Goal: Task Accomplishment & Management: Use online tool/utility

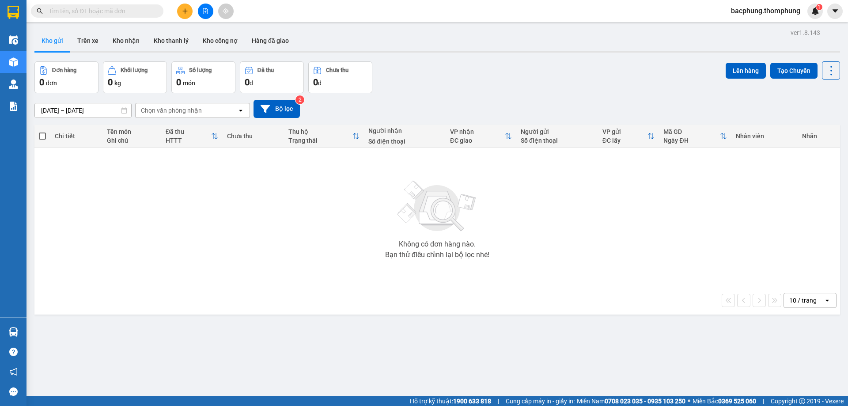
click at [209, 10] on button at bounding box center [205, 11] width 15 height 15
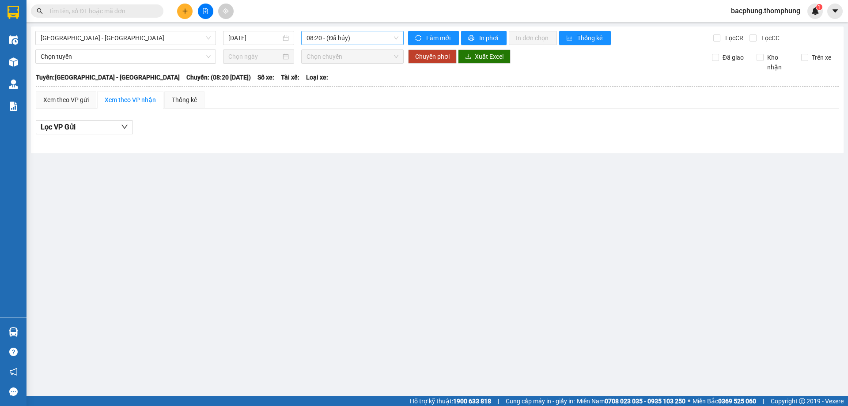
click at [339, 39] on span "08:20 - (Đã hủy)" at bounding box center [352, 37] width 92 height 13
click at [324, 83] on div "10:00" at bounding box center [340, 84] width 69 height 10
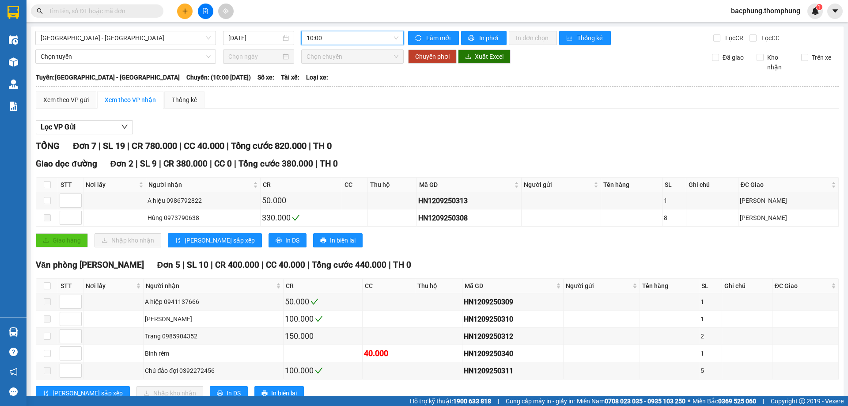
click at [358, 41] on span "10:00" at bounding box center [352, 37] width 92 height 13
click at [330, 95] on div "12:00" at bounding box center [338, 98] width 69 height 10
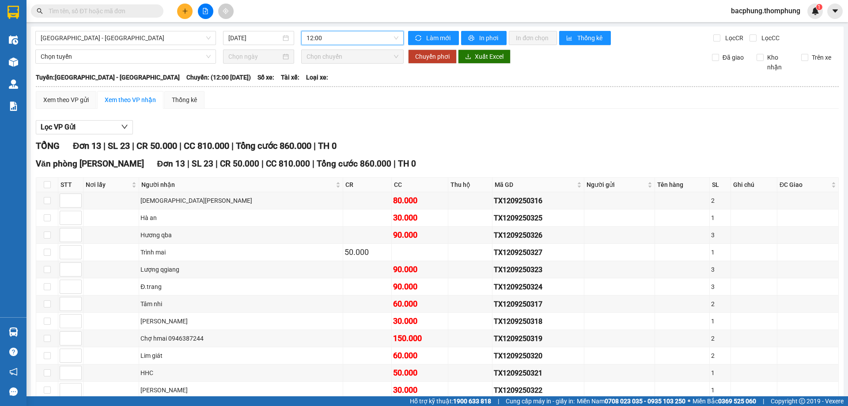
click at [358, 38] on span "12:00" at bounding box center [352, 37] width 92 height 13
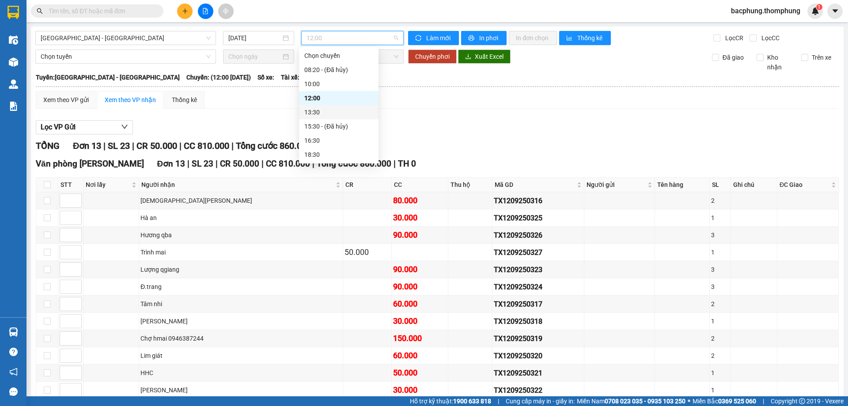
click at [322, 111] on div "13:30" at bounding box center [338, 112] width 69 height 10
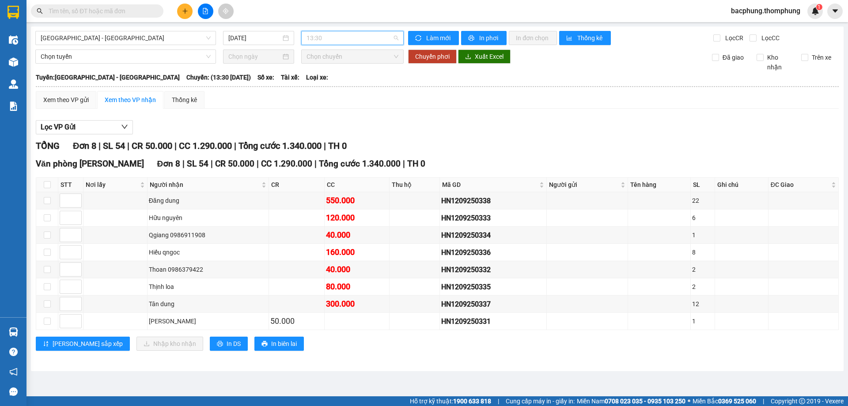
click at [338, 36] on span "13:30" at bounding box center [352, 37] width 92 height 13
click at [314, 140] on div "16:30" at bounding box center [340, 141] width 69 height 10
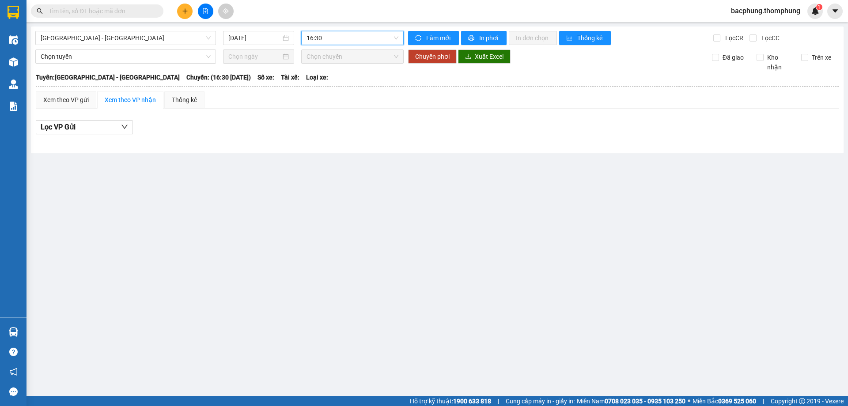
click at [332, 40] on span "16:30" at bounding box center [352, 37] width 92 height 13
click at [326, 86] on div "10:00" at bounding box center [340, 84] width 69 height 10
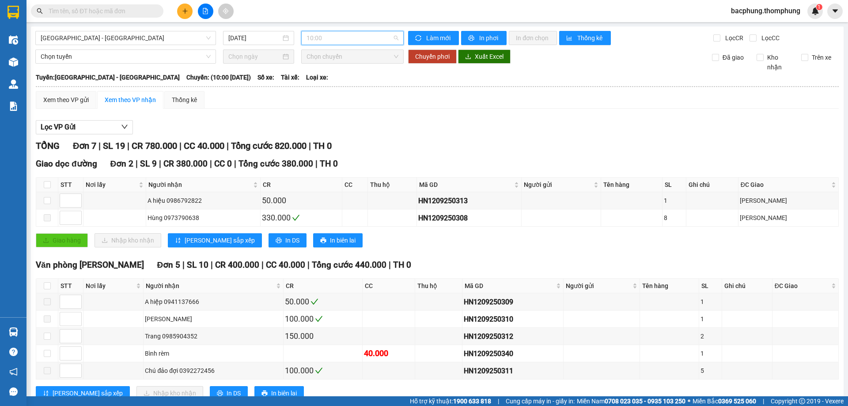
click at [318, 37] on span "10:00" at bounding box center [352, 37] width 92 height 13
click at [319, 95] on div "12:00" at bounding box center [338, 98] width 69 height 10
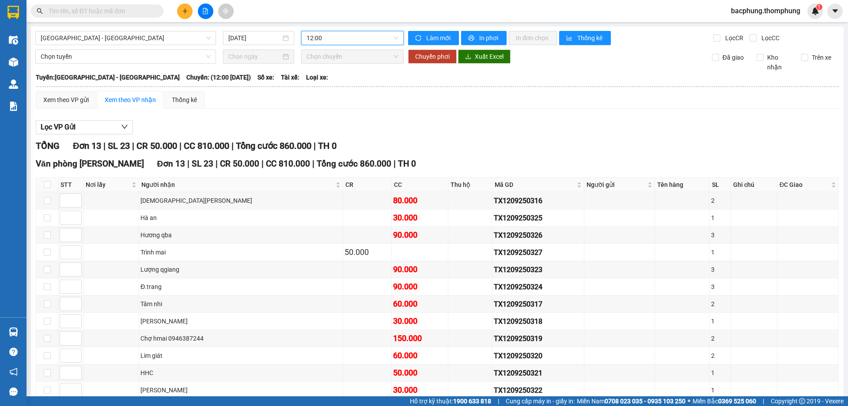
click at [341, 41] on span "12:00" at bounding box center [352, 37] width 92 height 13
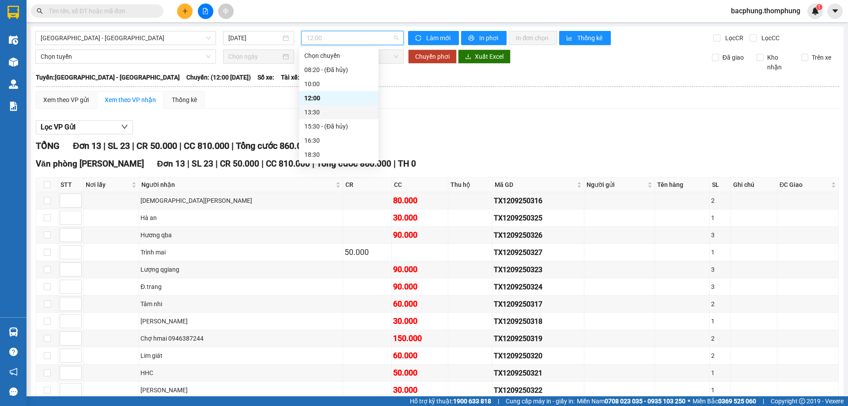
click at [320, 111] on div "13:30" at bounding box center [338, 112] width 69 height 10
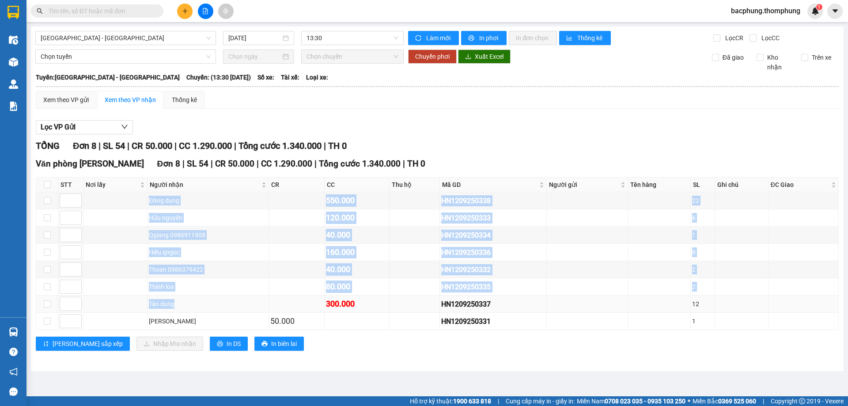
drag, startPoint x: 132, startPoint y: 202, endPoint x: 233, endPoint y: 306, distance: 144.9
click at [233, 306] on tbody "Đăng dung 550.000 HN1209250338 22 Hữu nguyên 120.000 HN1209250333 6 Qgiang 0986…" at bounding box center [437, 261] width 802 height 138
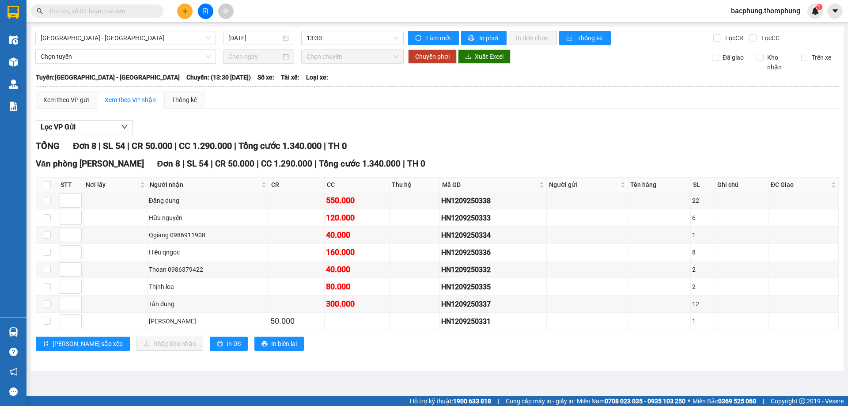
click at [336, 355] on div "Văn phòng Quỳnh Lưu Đơn 8 | SL 54 | CR 50.000 | CC 1.290.000 | Tổng cước 1.340.…" at bounding box center [437, 257] width 803 height 200
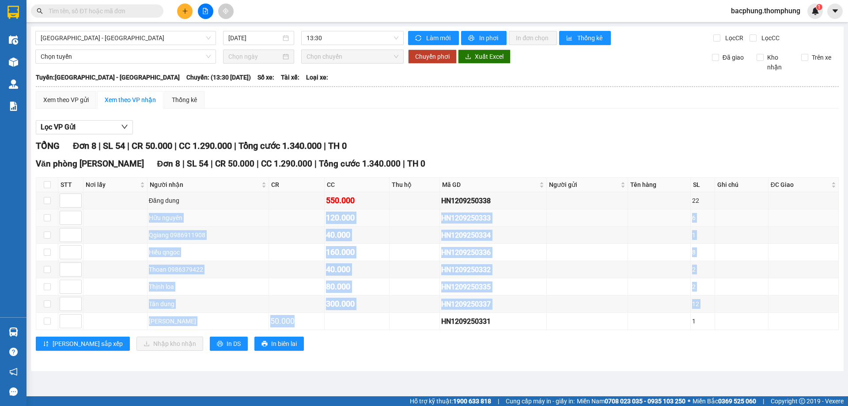
drag, startPoint x: 352, startPoint y: 325, endPoint x: 94, endPoint y: 218, distance: 279.5
click at [83, 218] on tbody "Đăng dung 550.000 HN1209250338 22 Hữu nguyên 120.000 HN1209250333 6 Qgiang 0986…" at bounding box center [437, 261] width 802 height 138
click at [126, 227] on td at bounding box center [115, 234] width 64 height 17
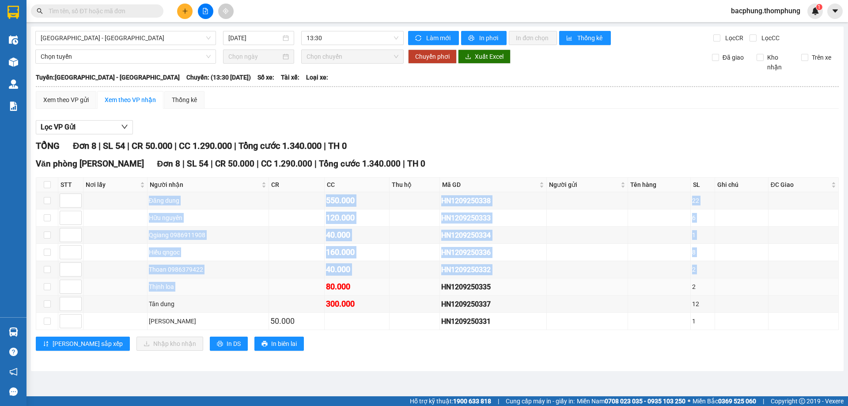
drag, startPoint x: 128, startPoint y: 193, endPoint x: 281, endPoint y: 279, distance: 175.9
click at [281, 279] on tbody "Đăng dung 550.000 HN1209250338 22 Hữu nguyên 120.000 HN1209250333 6 Qgiang 0986…" at bounding box center [437, 261] width 802 height 138
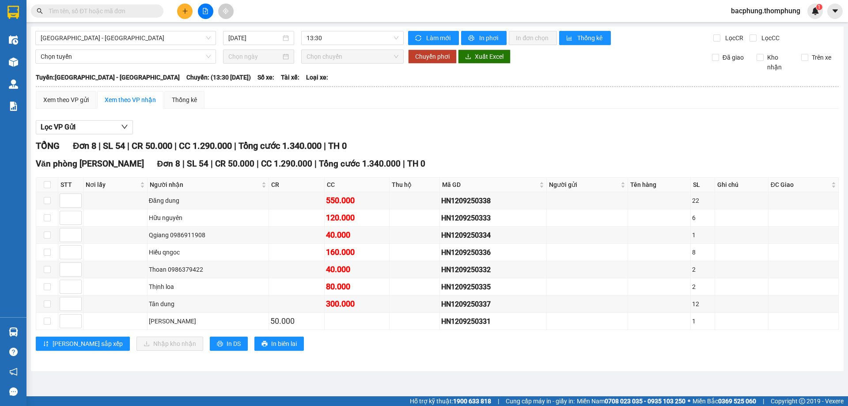
click at [320, 339] on div "[PERSON_NAME] sắp xếp Nhập kho nhận In DS In biên lai" at bounding box center [437, 343] width 803 height 14
drag, startPoint x: 124, startPoint y: 256, endPoint x: 339, endPoint y: 251, distance: 215.5
click at [339, 251] on tr "Hiếu qngoc 160.000 HN1209250336 8" at bounding box center [437, 252] width 802 height 17
click at [371, 246] on div "160.000" at bounding box center [357, 252] width 62 height 12
drag, startPoint x: 299, startPoint y: 255, endPoint x: 720, endPoint y: 256, distance: 420.7
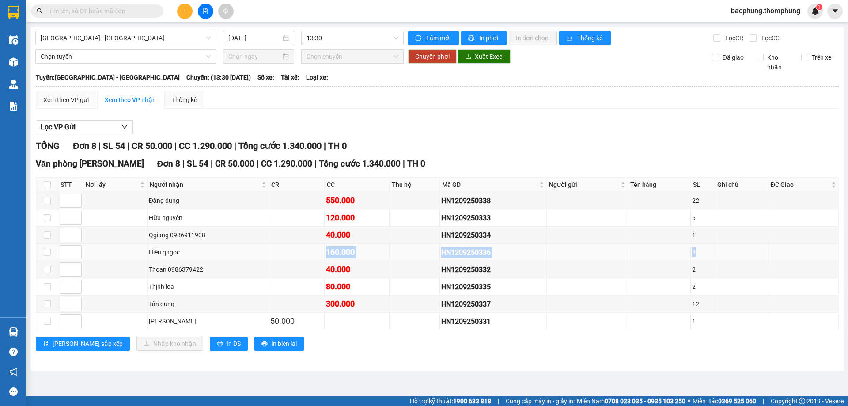
click at [720, 256] on tr "Hiếu qngoc 160.000 HN1209250336 8" at bounding box center [437, 252] width 802 height 17
click at [659, 265] on td at bounding box center [659, 269] width 63 height 17
drag, startPoint x: 130, startPoint y: 256, endPoint x: 713, endPoint y: 253, distance: 582.7
click at [714, 253] on tr "Hiếu qngoc 160.000 HN1209250336 8" at bounding box center [437, 252] width 802 height 17
click at [641, 281] on td at bounding box center [659, 286] width 63 height 17
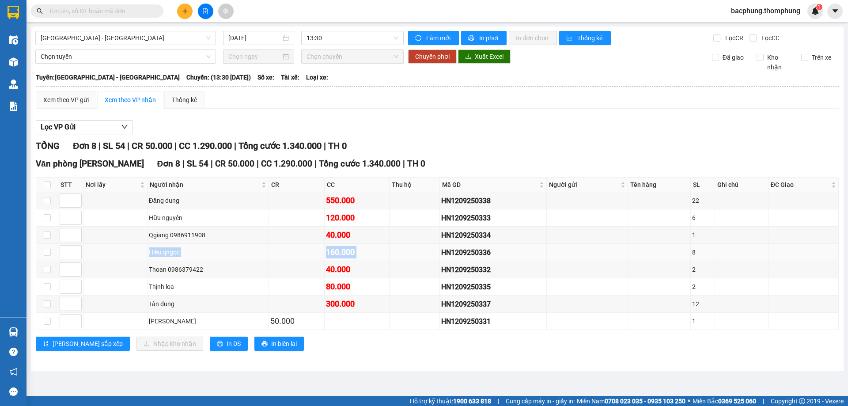
drag, startPoint x: 139, startPoint y: 254, endPoint x: 390, endPoint y: 253, distance: 251.2
click at [390, 253] on tr "Hiếu qngoc 160.000 HN1209250336 8" at bounding box center [437, 252] width 802 height 17
click at [263, 268] on div "Thoan 0986379422" at bounding box center [208, 269] width 118 height 10
drag, startPoint x: 121, startPoint y: 255, endPoint x: 630, endPoint y: 251, distance: 509.0
click at [547, 251] on tr "Hiếu qngoc 160.000 HN1209250336 8" at bounding box center [437, 252] width 802 height 17
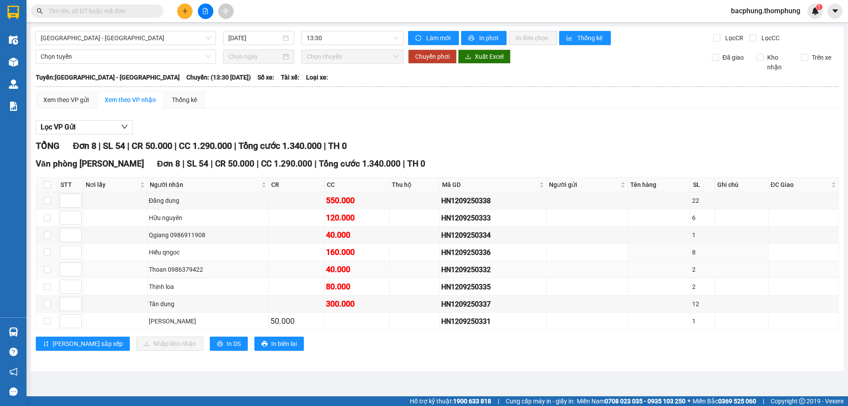
drag, startPoint x: 630, startPoint y: 259, endPoint x: 498, endPoint y: 272, distance: 133.1
click at [630, 260] on td at bounding box center [659, 252] width 63 height 17
drag, startPoint x: 137, startPoint y: 250, endPoint x: 697, endPoint y: 259, distance: 559.4
click at [697, 259] on tr "Hiếu qngoc 160.000 HN1209250336 8" at bounding box center [437, 252] width 802 height 17
drag, startPoint x: 281, startPoint y: 271, endPoint x: 214, endPoint y: 262, distance: 67.7
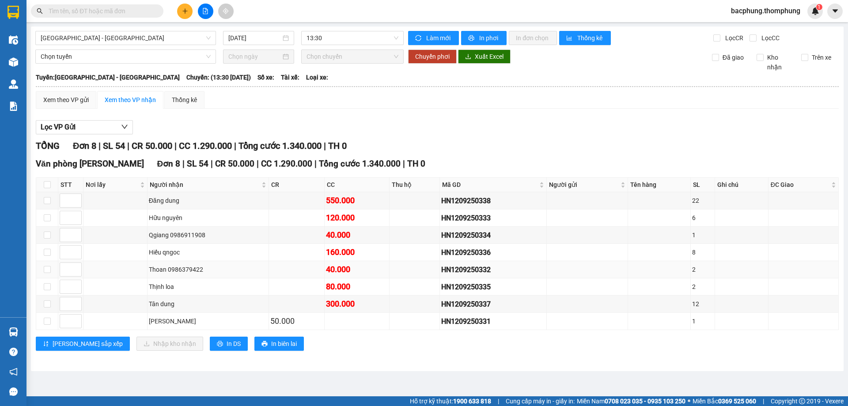
click at [281, 270] on td at bounding box center [297, 269] width 56 height 17
drag, startPoint x: 113, startPoint y: 255, endPoint x: 705, endPoint y: 258, distance: 592.0
click at [705, 258] on tr "Hiếu qngoc 160.000 HN1209250336 8" at bounding box center [437, 252] width 802 height 17
click at [286, 273] on td at bounding box center [297, 269] width 56 height 17
